Goal: Information Seeking & Learning: Check status

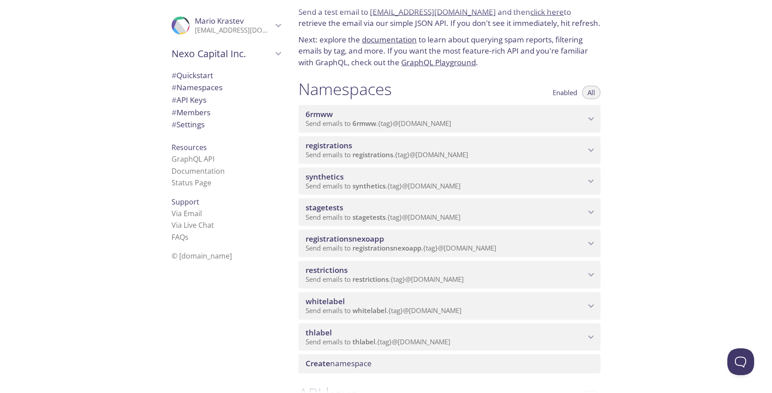
scroll to position [39, 0]
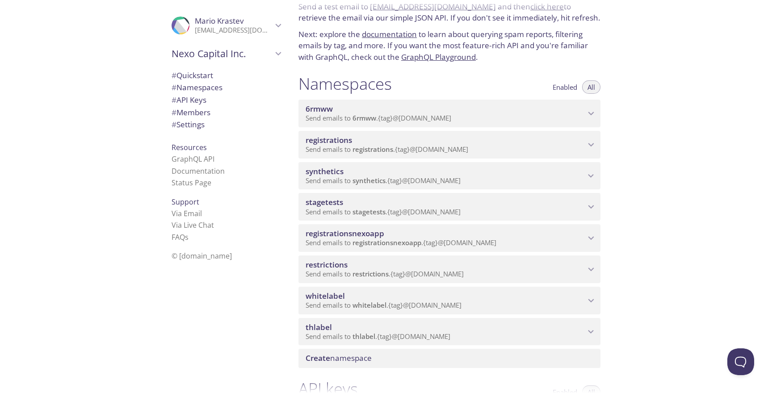
click at [465, 236] on span "registrationsnexoapp" at bounding box center [445, 234] width 280 height 10
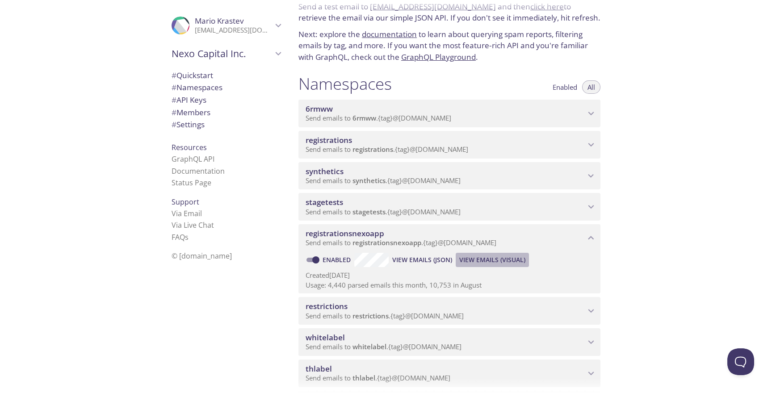
click at [489, 256] on span "View Emails (Visual)" at bounding box center [492, 260] width 66 height 11
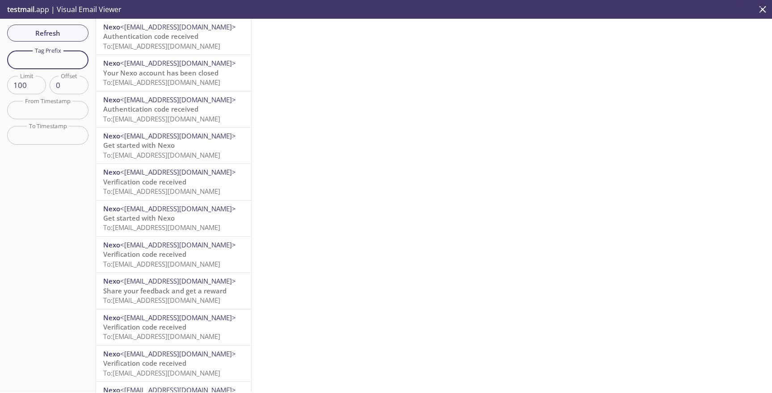
click at [60, 66] on input "text" at bounding box center [47, 59] width 81 height 18
paste input "auto-27068027-synthetic-tests"
type input "auto-27068027-synthetic-tests"
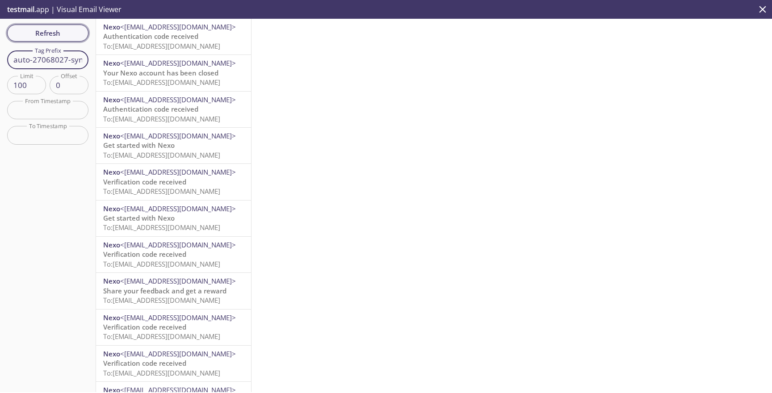
click at [68, 29] on span "Refresh" at bounding box center [47, 33] width 67 height 12
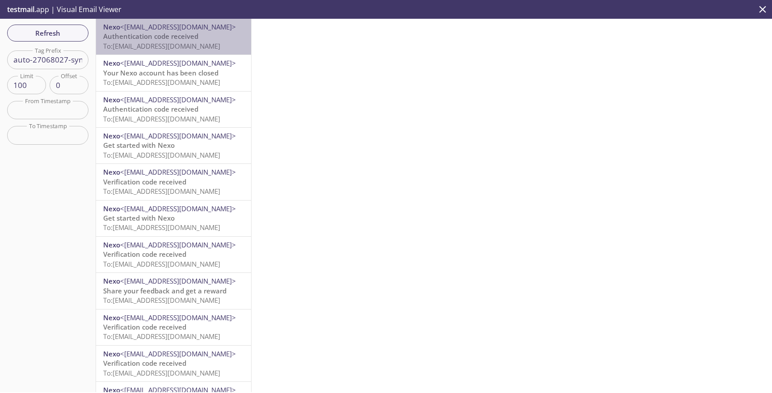
click at [177, 38] on span "Authentication code received" at bounding box center [150, 36] width 95 height 9
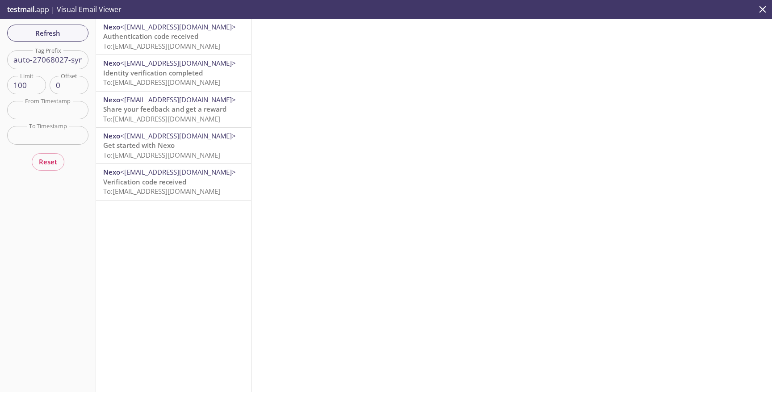
click at [175, 49] on span "To: [EMAIL_ADDRESS][DOMAIN_NAME]" at bounding box center [161, 46] width 117 height 9
